Goal: Task Accomplishment & Management: Use online tool/utility

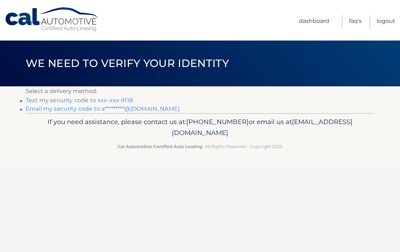
click at [104, 99] on link "Text my security code to xxx-xxx-9118" at bounding box center [79, 100] width 107 height 7
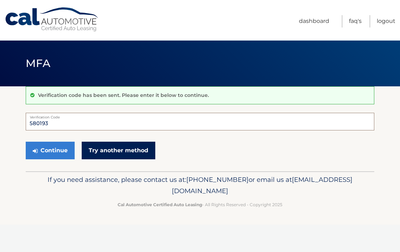
type input "580193"
drag, startPoint x: 133, startPoint y: 152, endPoint x: 117, endPoint y: 155, distance: 16.9
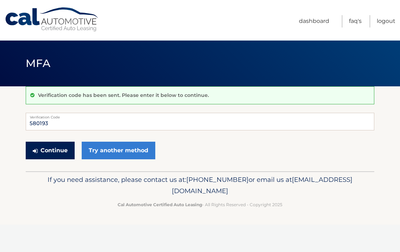
click at [52, 151] on button "Continue" at bounding box center [50, 151] width 49 height 18
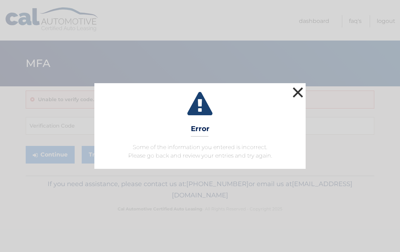
click at [300, 88] on button "×" at bounding box center [298, 92] width 14 height 14
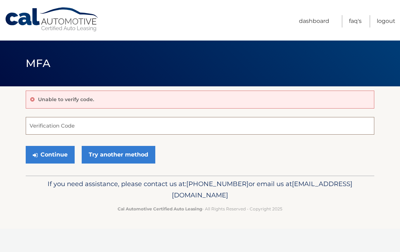
click at [226, 124] on input "Verification Code" at bounding box center [200, 126] width 349 height 18
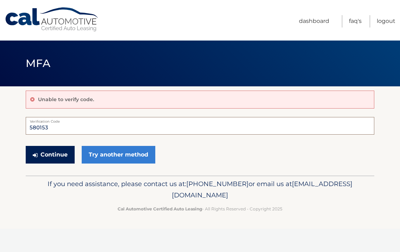
type input "580153"
click at [60, 152] on button "Continue" at bounding box center [50, 155] width 49 height 18
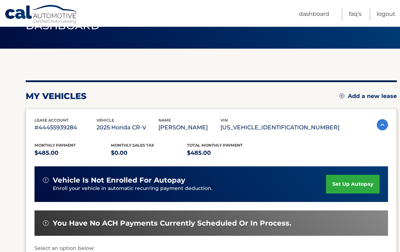
scroll to position [39, 0]
